Goal: Information Seeking & Learning: Learn about a topic

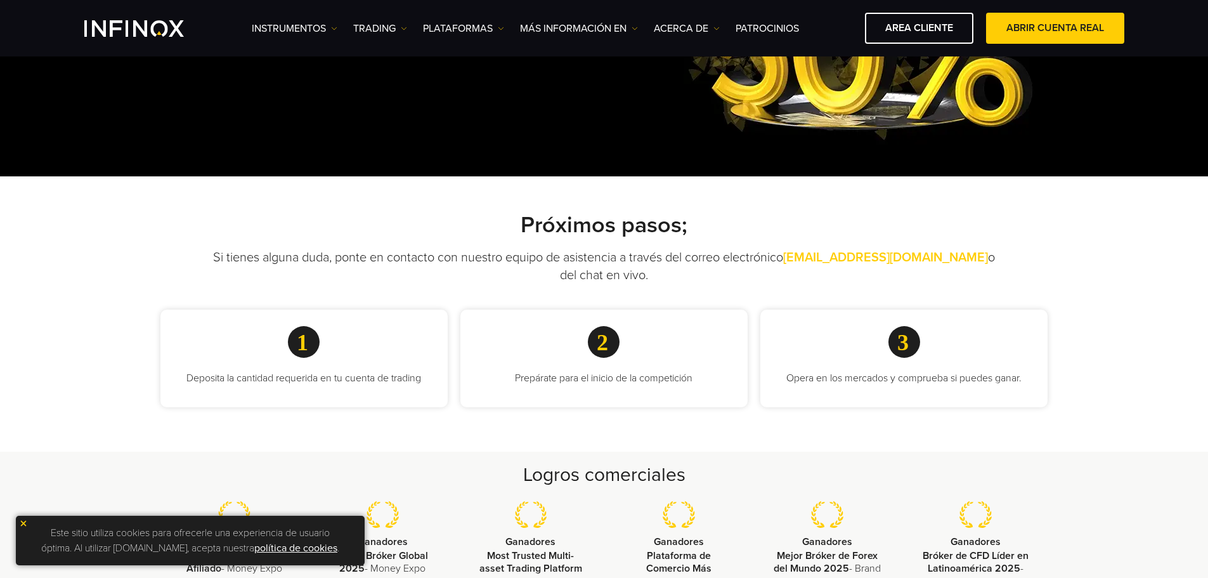
scroll to position [254, 0]
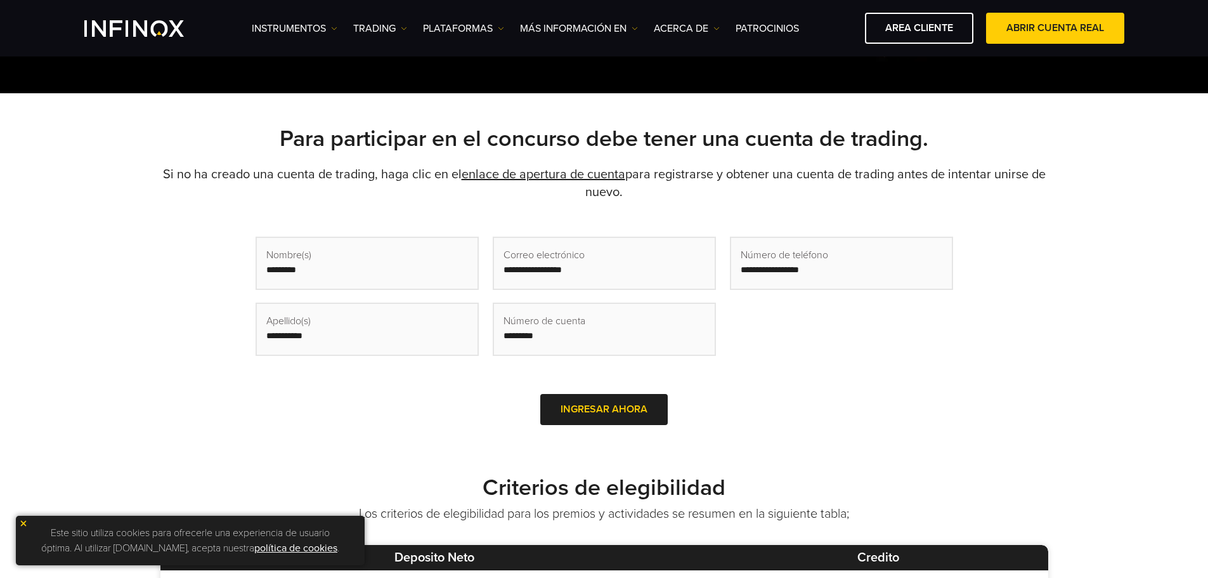
scroll to position [317, 0]
